Goal: Task Accomplishment & Management: Use online tool/utility

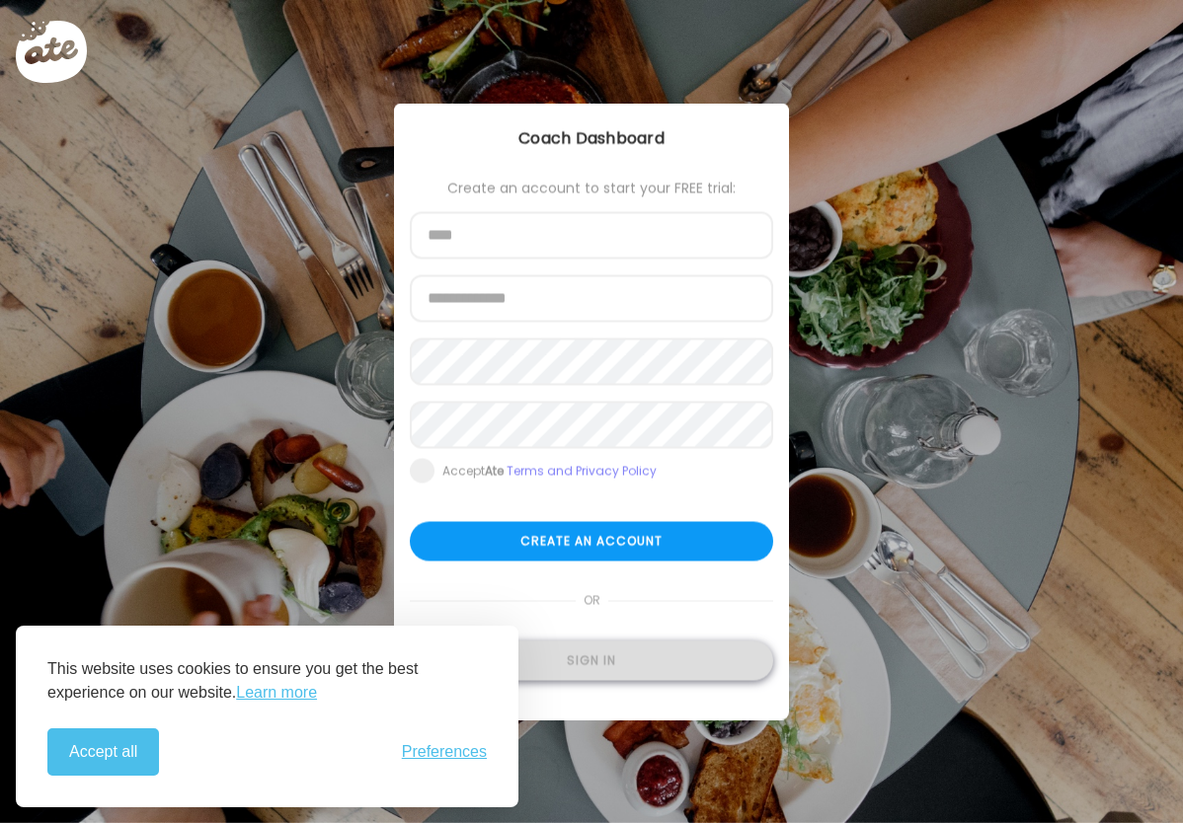
click at [604, 671] on div "Sign in" at bounding box center [591, 661] width 363 height 39
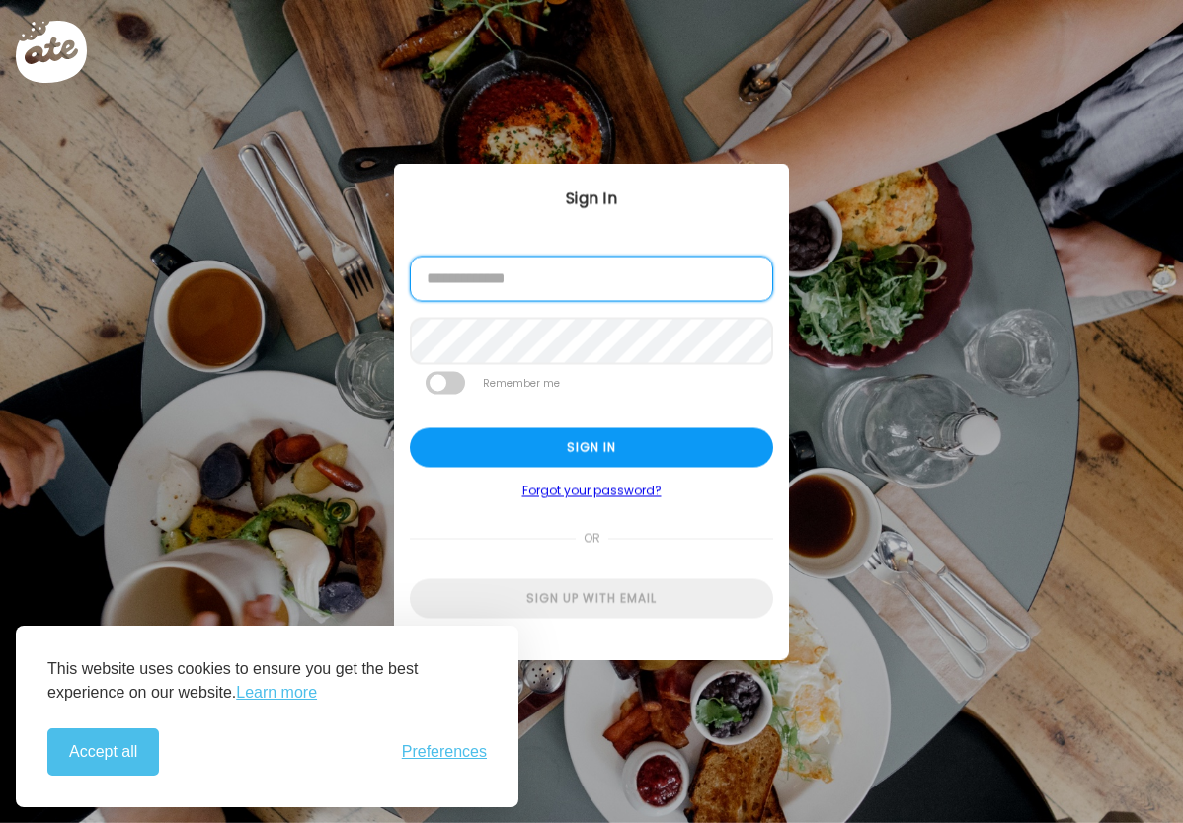
click at [576, 286] on input "email" at bounding box center [591, 279] width 363 height 45
type input "**********"
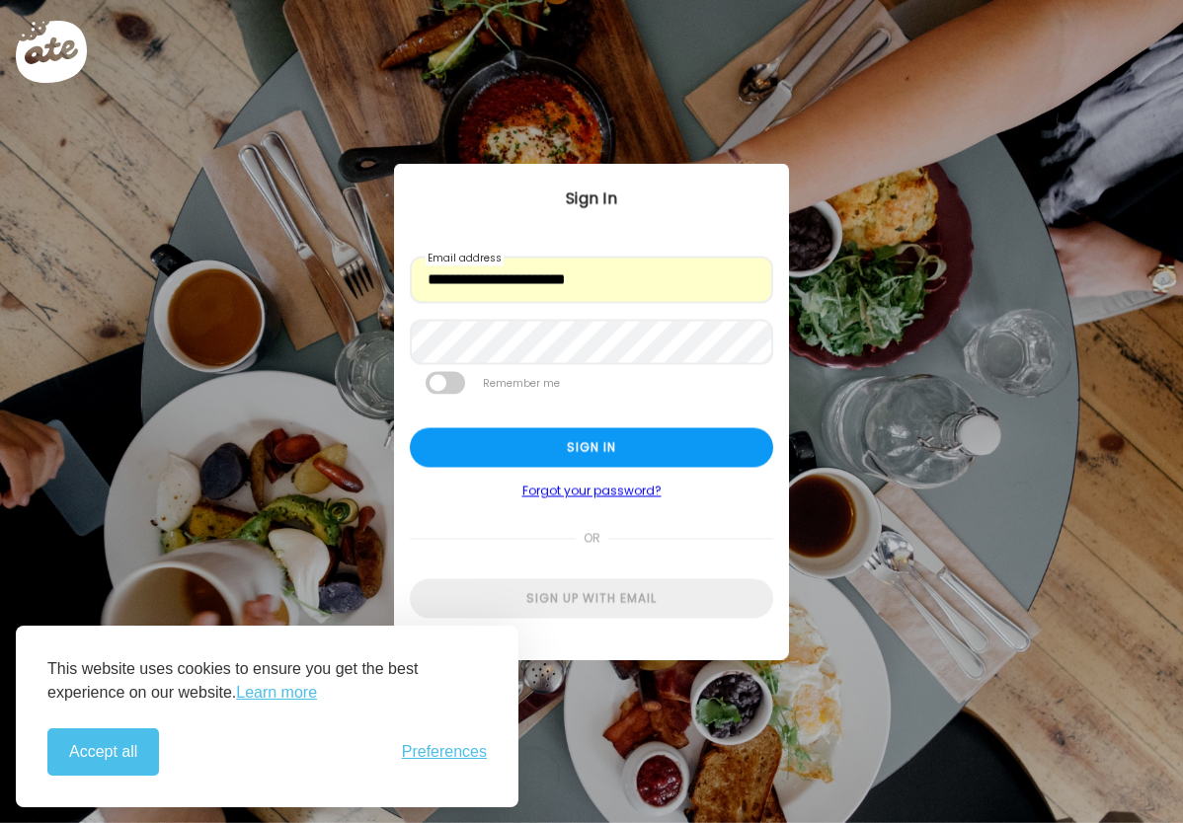
click at [763, 346] on span at bounding box center [762, 343] width 16 height 16
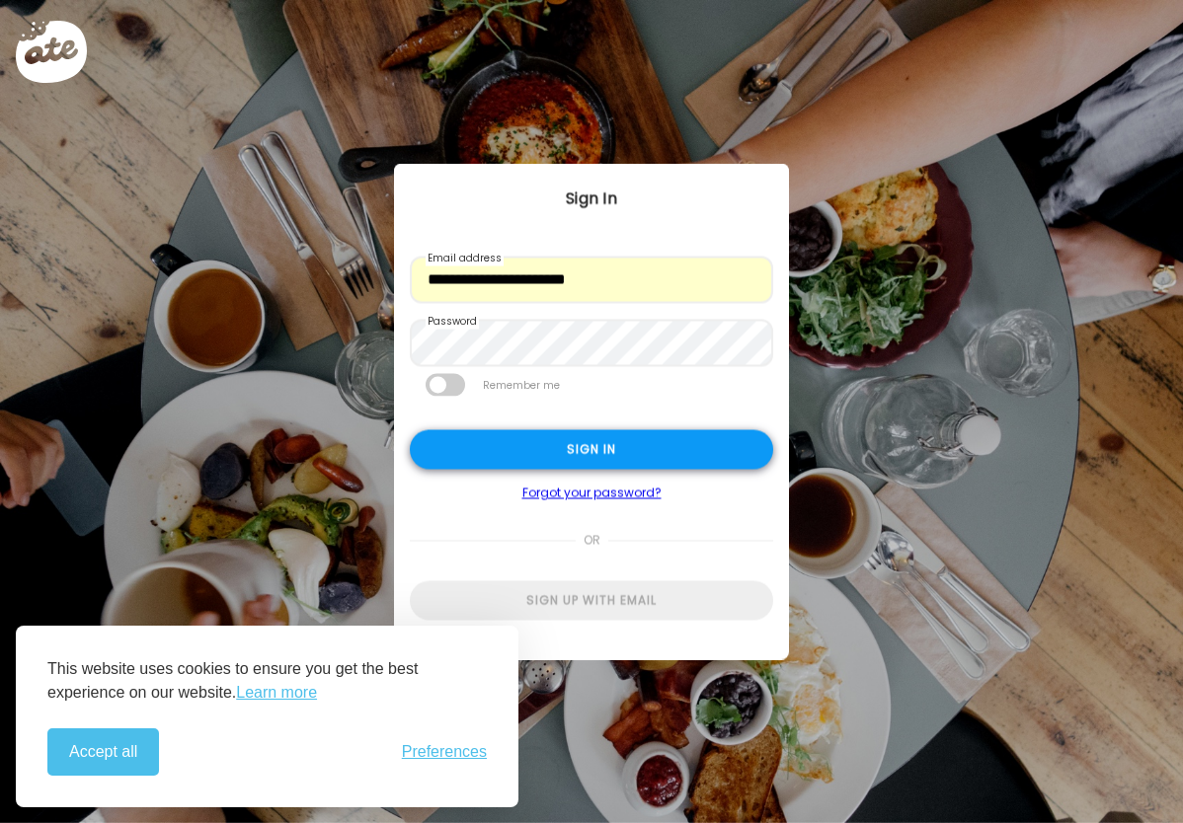
click at [584, 448] on div "Sign in" at bounding box center [591, 449] width 363 height 39
type input "**********"
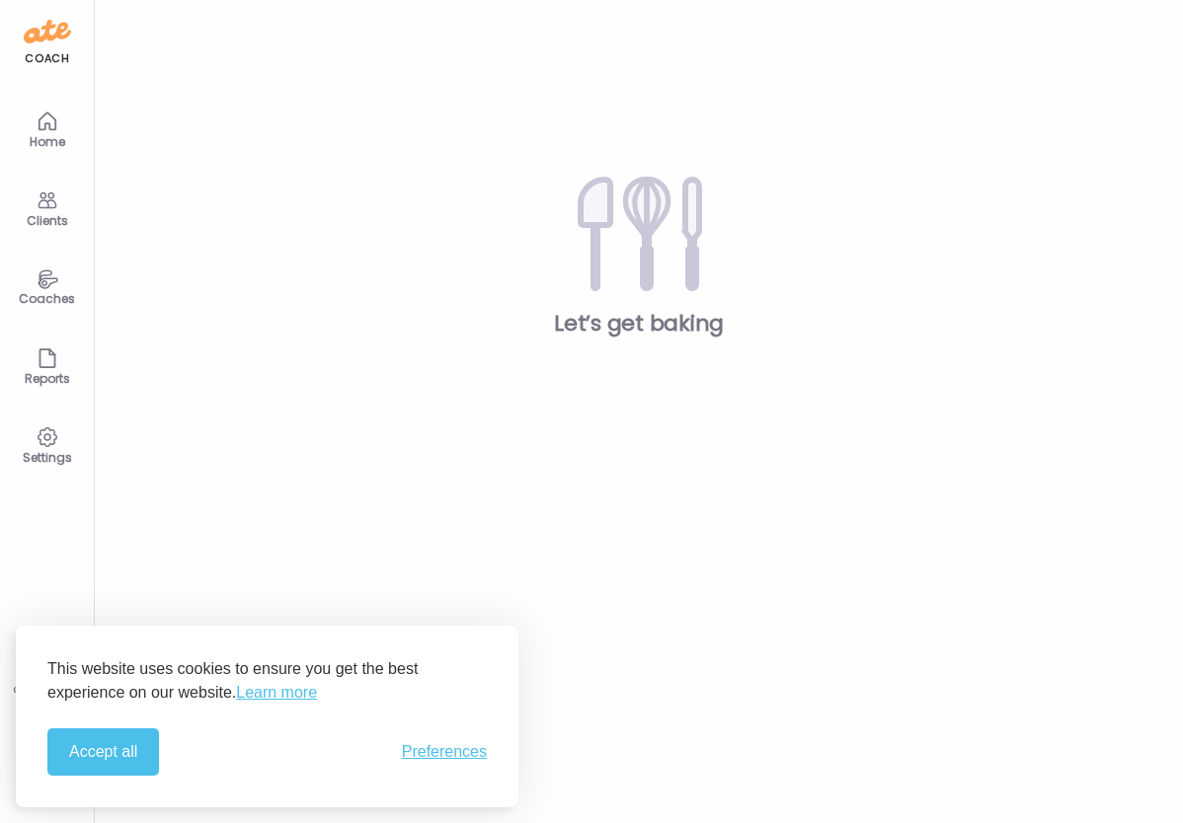
click at [46, 292] on div "Coaches" at bounding box center [47, 298] width 71 height 13
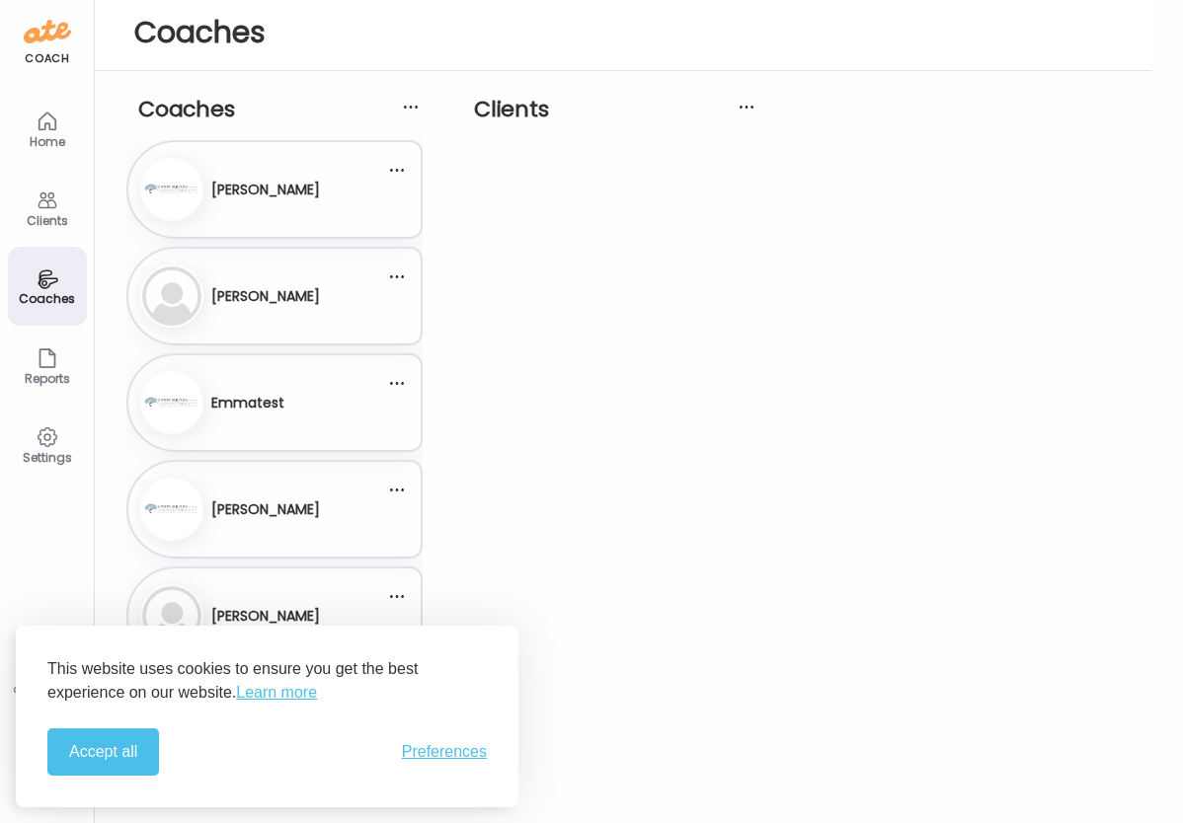
click at [278, 176] on div "[PERSON_NAME]" at bounding box center [265, 190] width 109 height 48
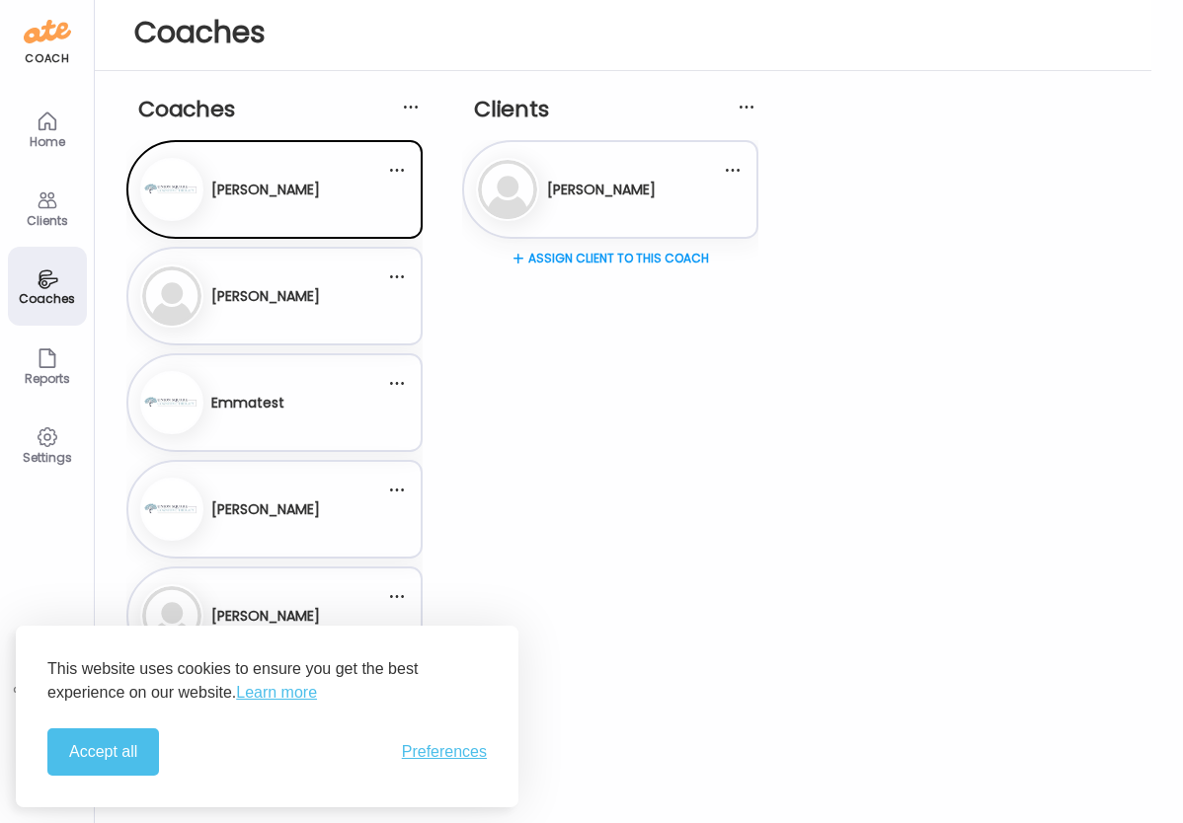
click at [581, 172] on div "Jo [PERSON_NAME]" at bounding box center [598, 189] width 245 height 63
click at [565, 193] on h3 "[PERSON_NAME]" at bounding box center [601, 190] width 109 height 21
click at [312, 293] on div "El [PERSON_NAME]" at bounding box center [262, 296] width 245 height 63
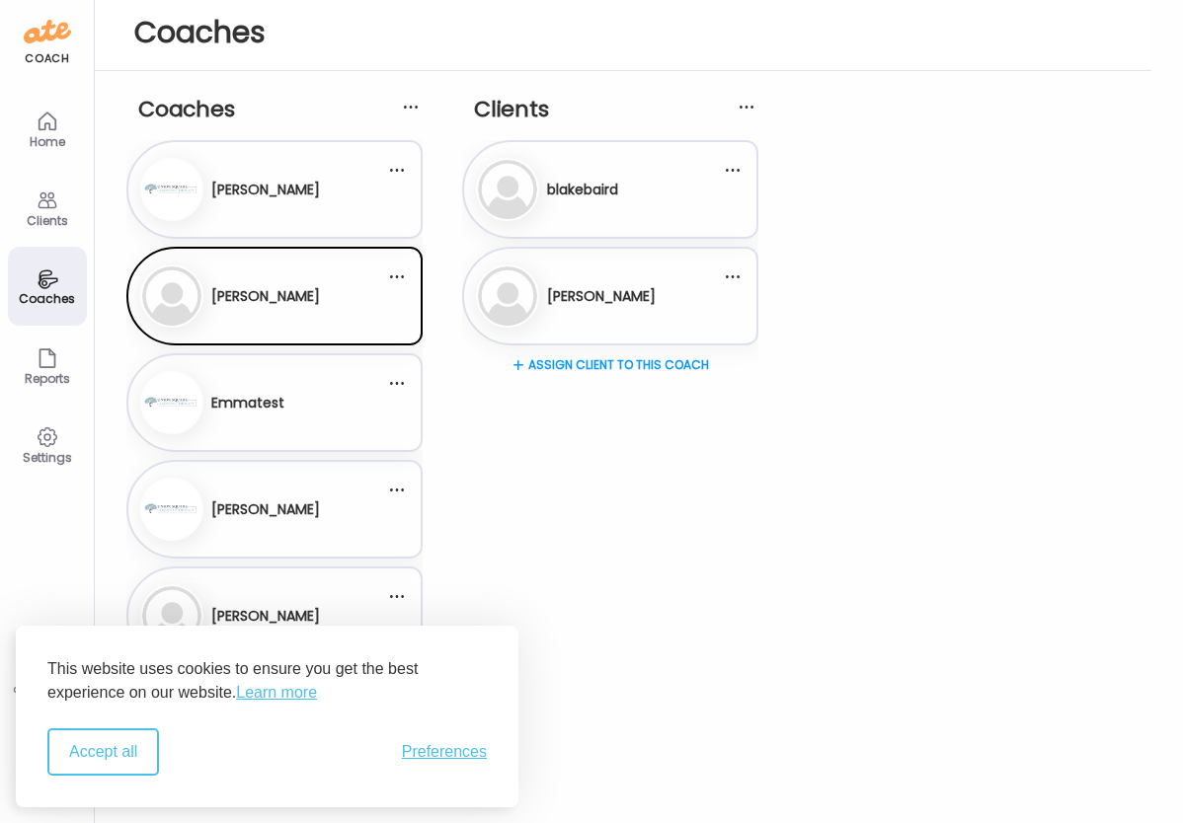
click at [123, 764] on button "Accept all" at bounding box center [103, 751] width 112 height 47
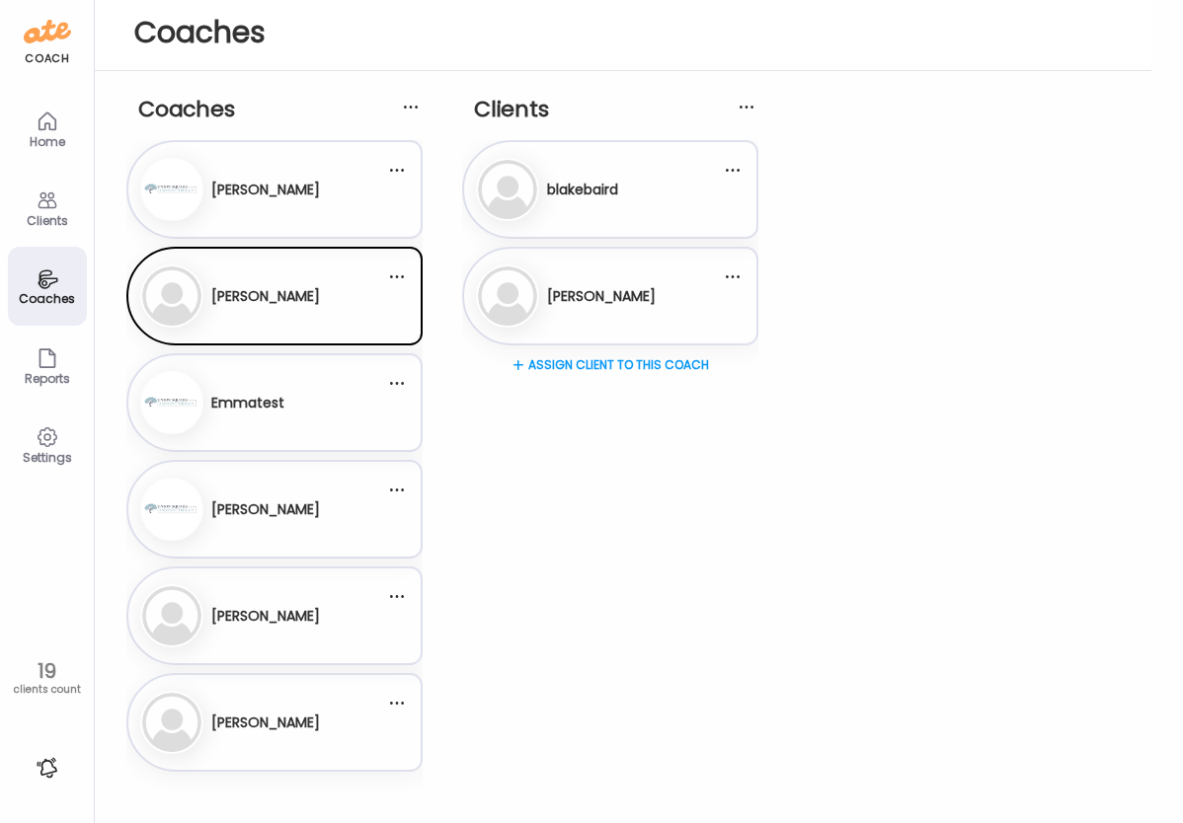
click at [302, 411] on div "Em Emmatest" at bounding box center [262, 402] width 245 height 63
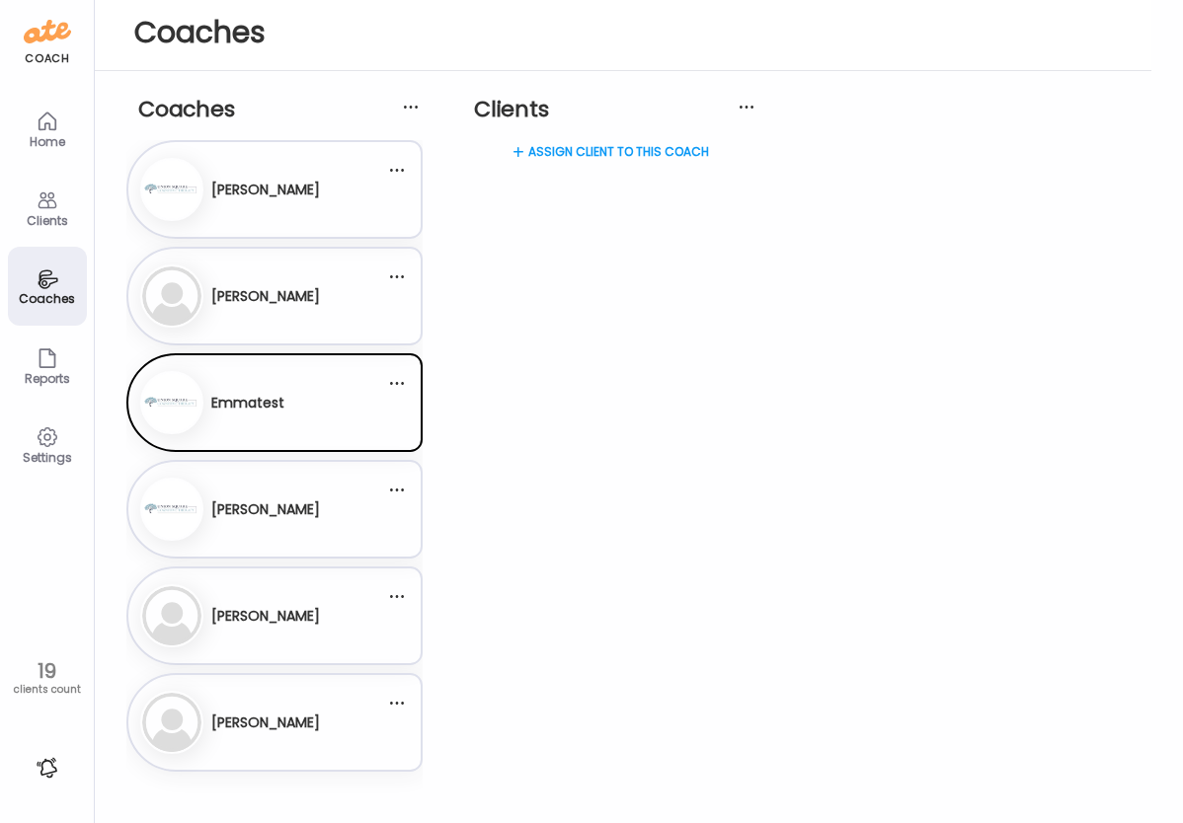
click at [289, 489] on div "[PERSON_NAME]" at bounding box center [265, 510] width 109 height 48
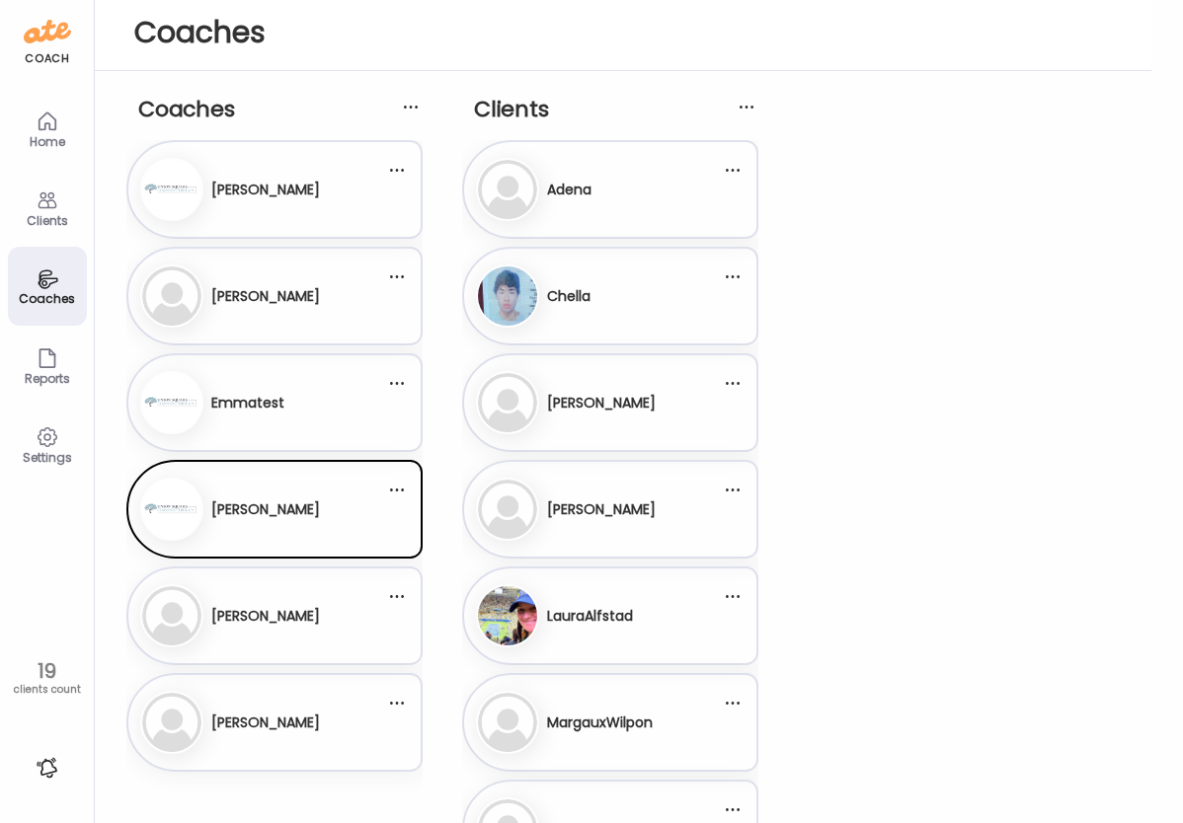
click at [41, 663] on div "19" at bounding box center [47, 671] width 80 height 24
click at [41, 358] on icon at bounding box center [48, 358] width 24 height 24
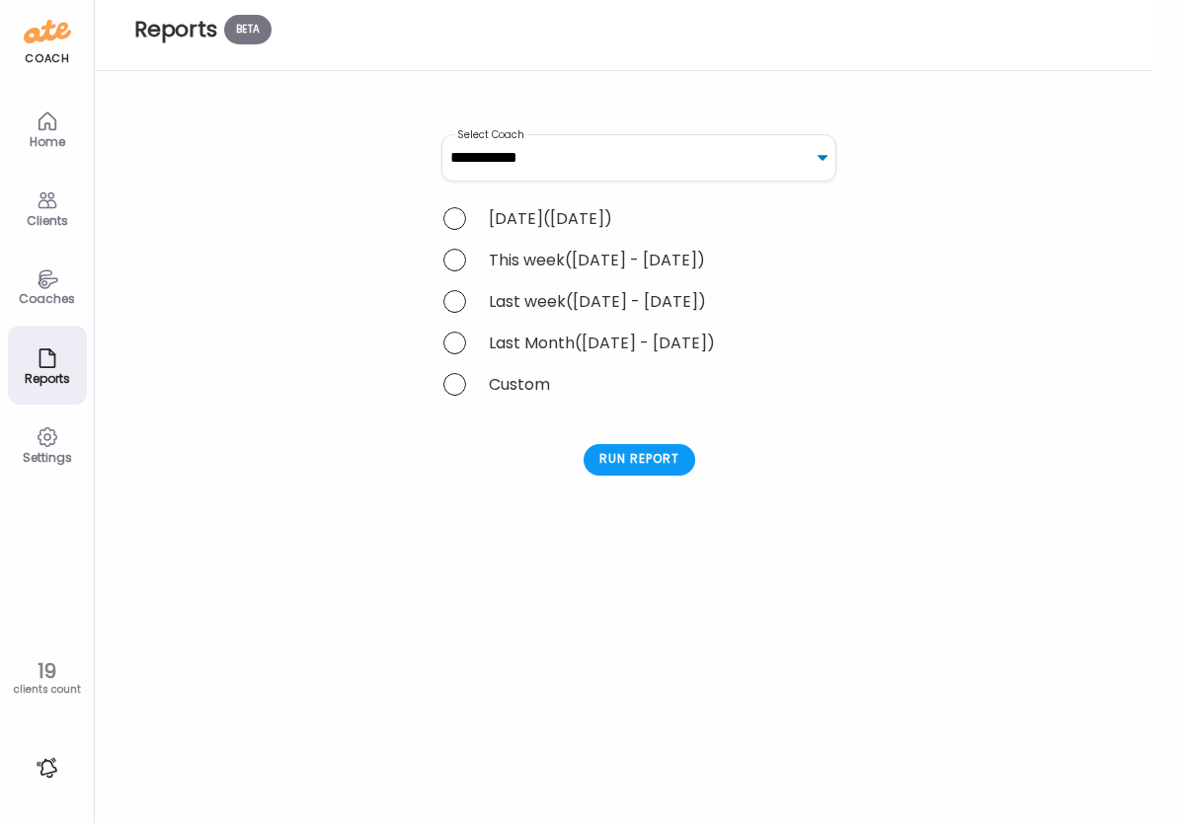
click at [41, 218] on div "Clients" at bounding box center [47, 220] width 71 height 13
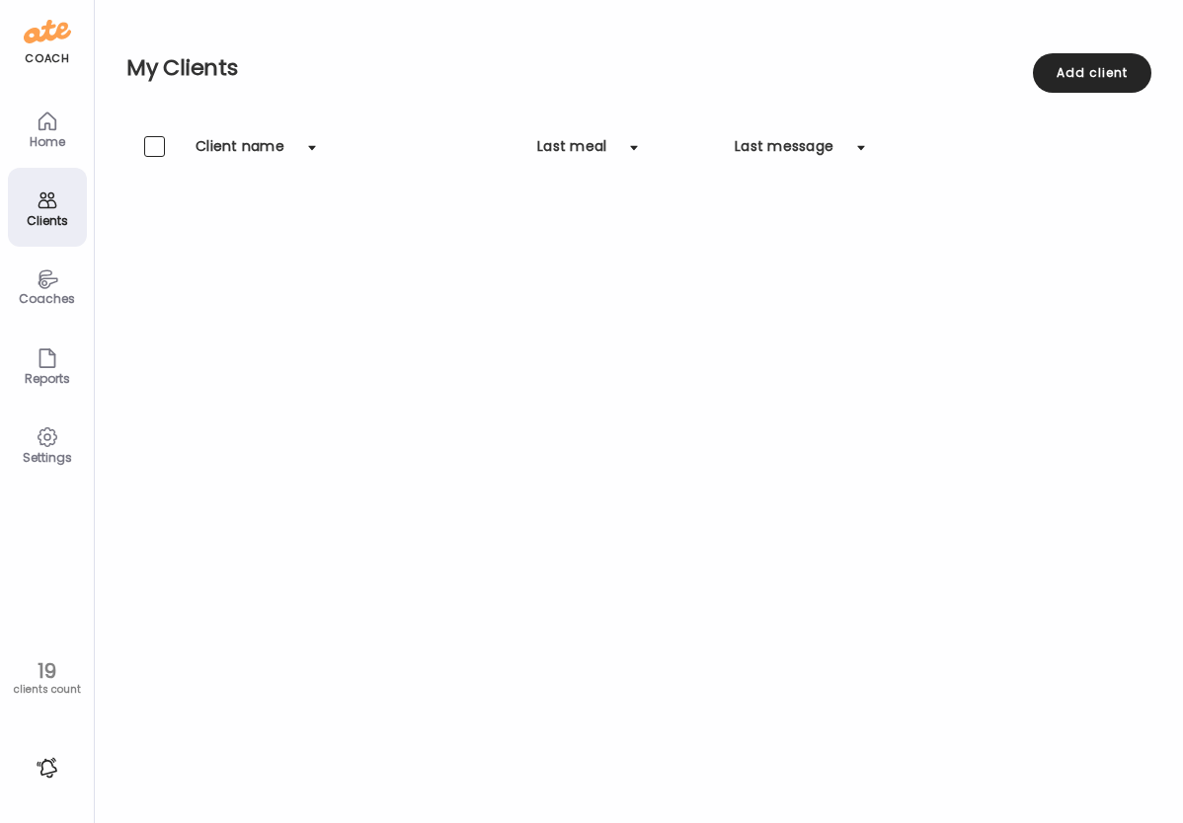
click at [35, 384] on div "Reports" at bounding box center [47, 378] width 71 height 13
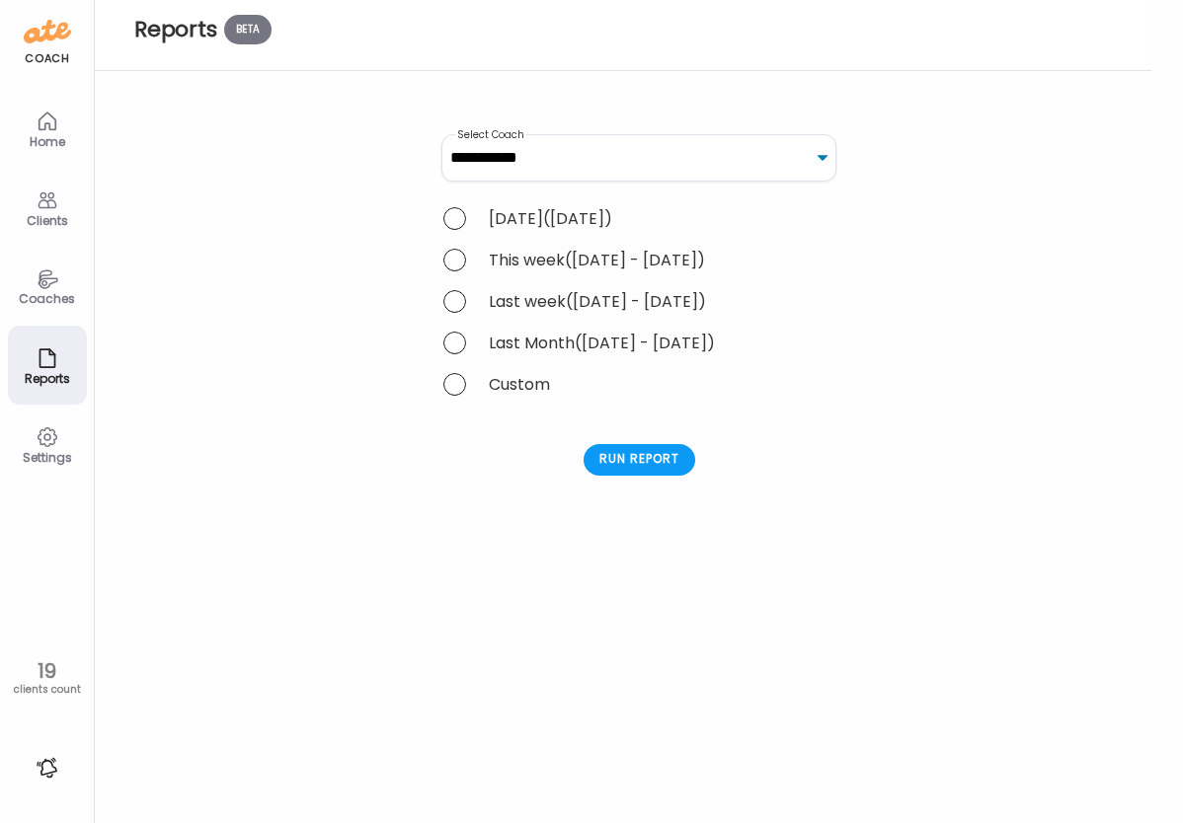
click at [569, 264] on span "([DATE] - [DATE])" at bounding box center [635, 260] width 140 height 23
click at [532, 264] on div "This week ([DATE] - [DATE])" at bounding box center [638, 260] width 395 height 26
click at [455, 266] on span at bounding box center [454, 260] width 23 height 23
click at [612, 468] on div "Run report" at bounding box center [639, 460] width 112 height 32
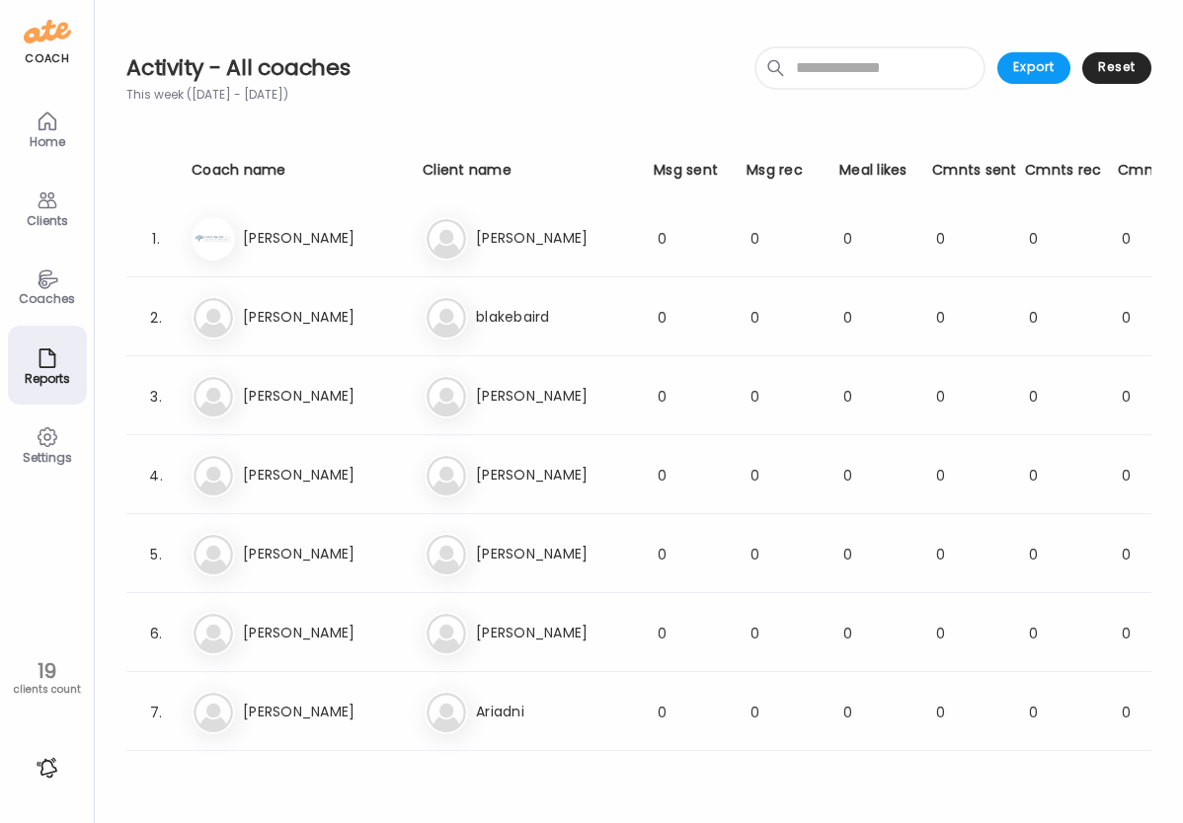
click at [58, 123] on icon at bounding box center [48, 122] width 24 height 24
